Goal: Check status

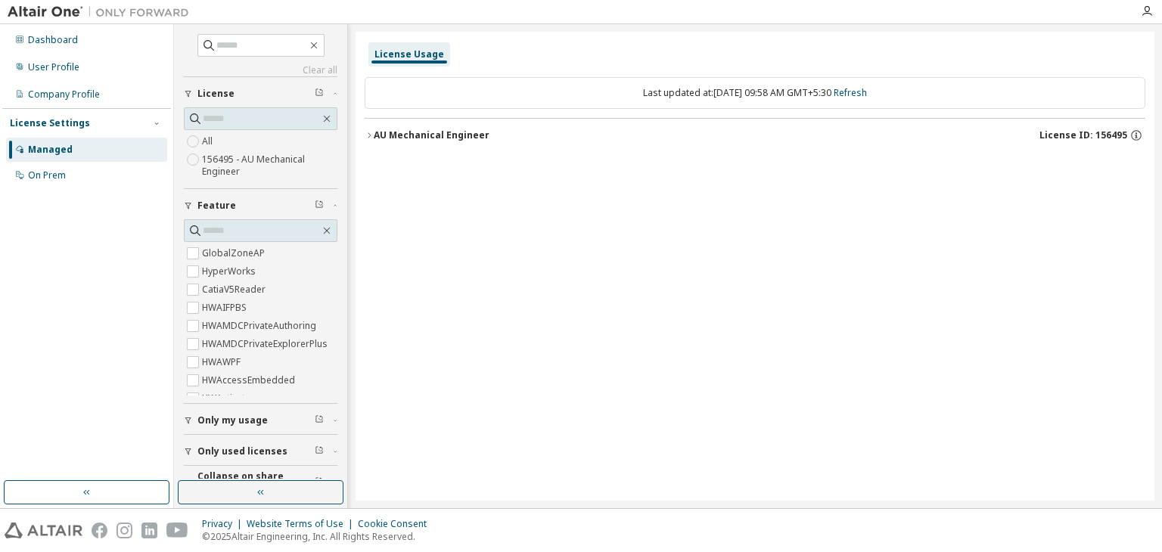
click at [372, 131] on icon "button" at bounding box center [369, 135] width 9 height 9
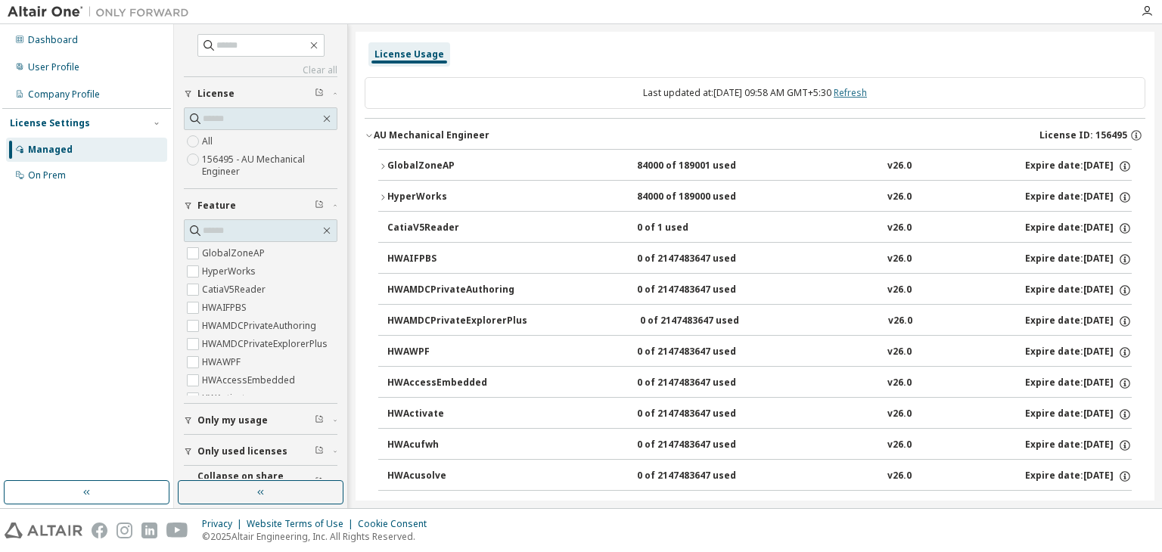
click at [867, 93] on link "Refresh" at bounding box center [850, 92] width 33 height 13
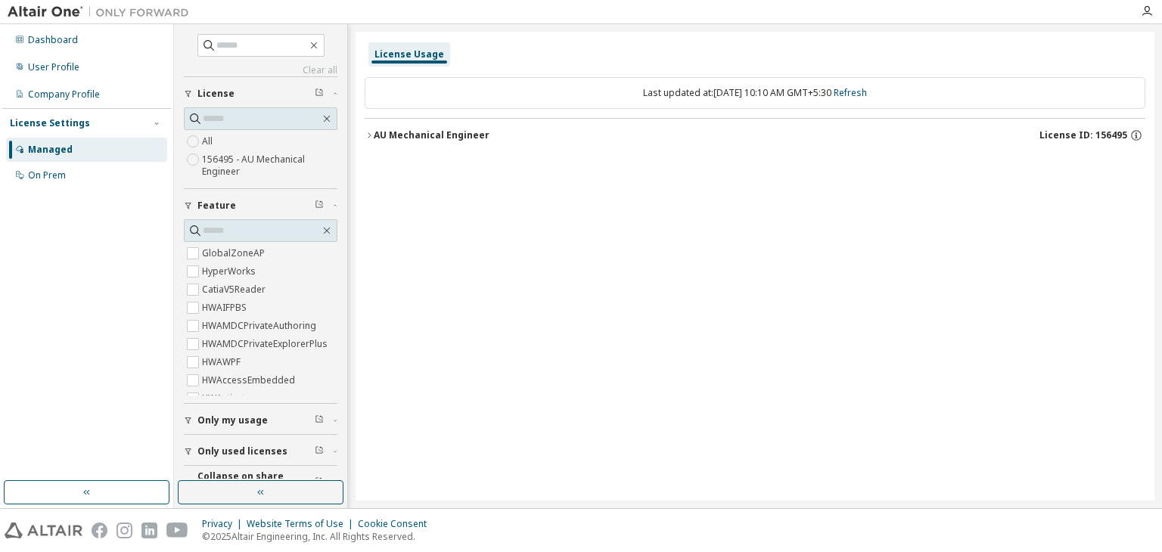
click at [369, 138] on icon "button" at bounding box center [369, 135] width 9 height 9
